Goal: Share content: Share content

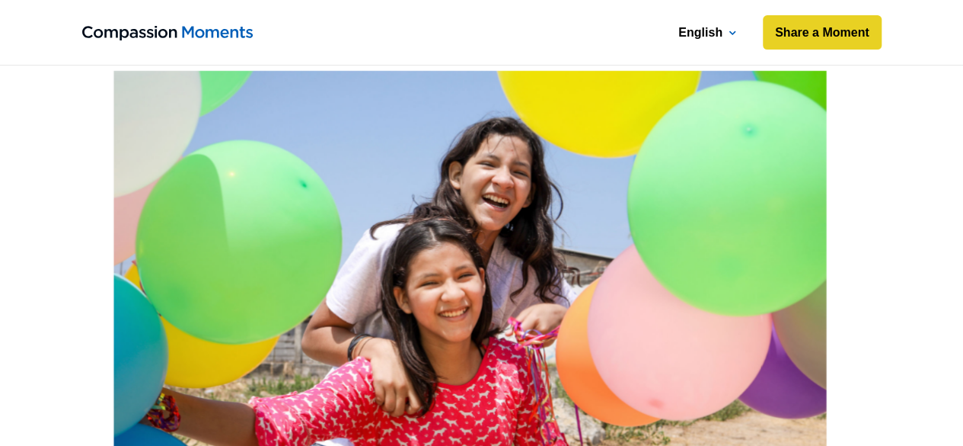
scroll to position [311, 0]
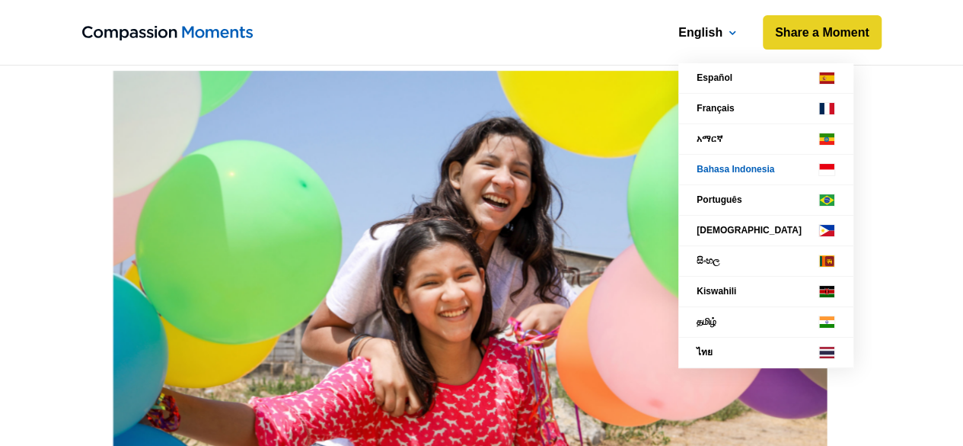
click at [712, 167] on link "Bahasa Indonesia" at bounding box center [766, 170] width 175 height 30
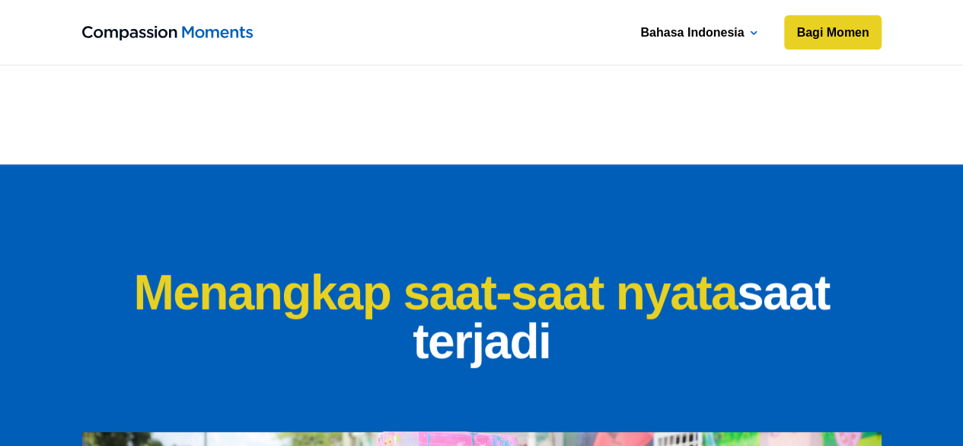
scroll to position [2062, 0]
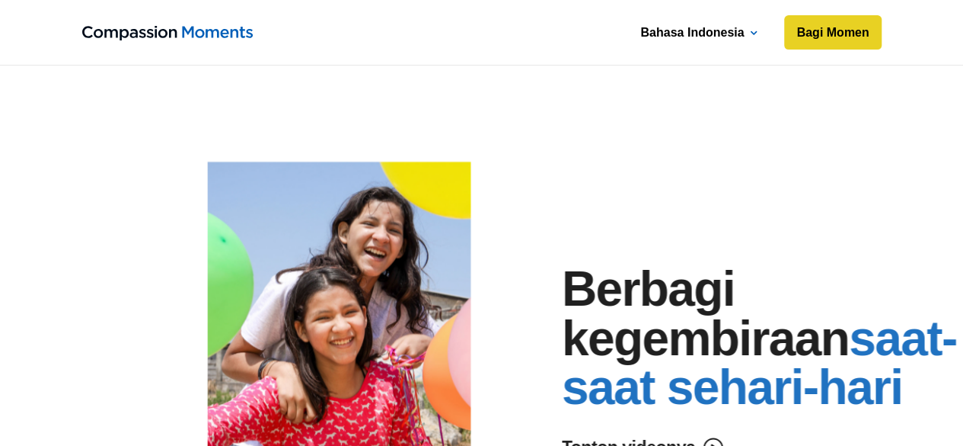
scroll to position [1072, 0]
click at [842, 28] on link "Bagi Momen" at bounding box center [832, 32] width 101 height 37
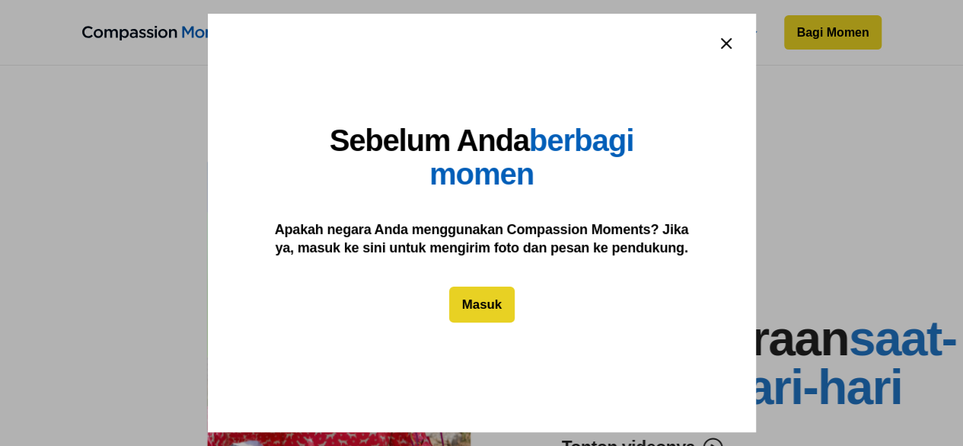
click at [487, 301] on link "Masuk" at bounding box center [481, 304] width 65 height 37
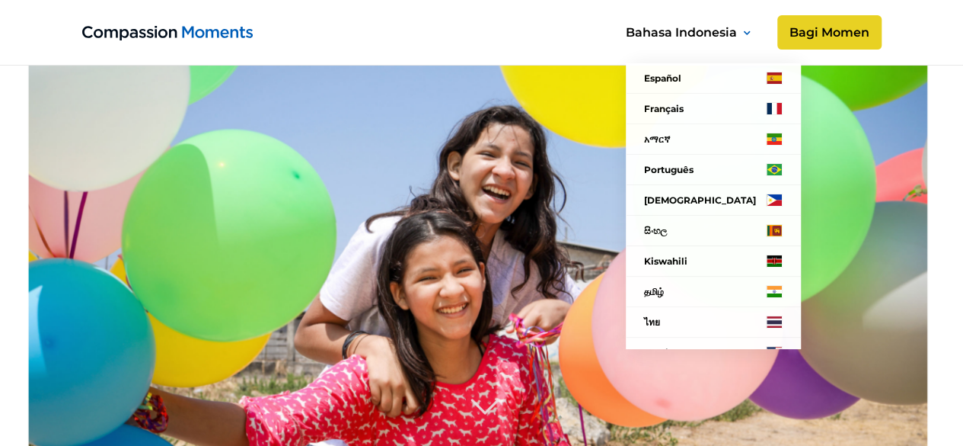
scroll to position [228, 0]
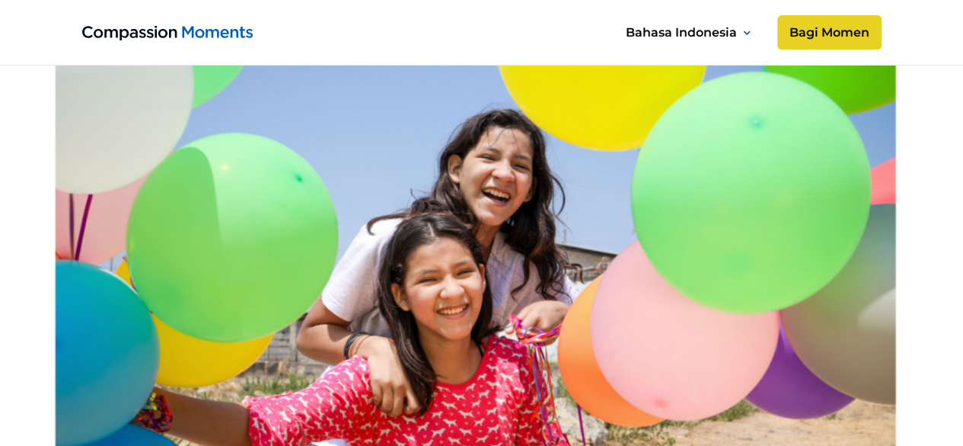
click at [881, 152] on image at bounding box center [482, 363] width 1024 height 682
click at [837, 22] on link "Bagi Momen" at bounding box center [830, 32] width 110 height 37
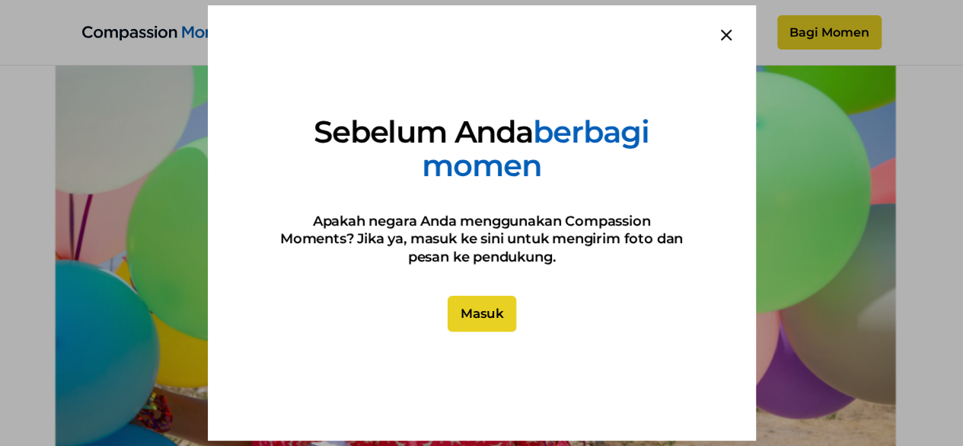
click at [490, 315] on link "Masuk" at bounding box center [481, 314] width 69 height 37
